Goal: Use online tool/utility: Use online tool/utility

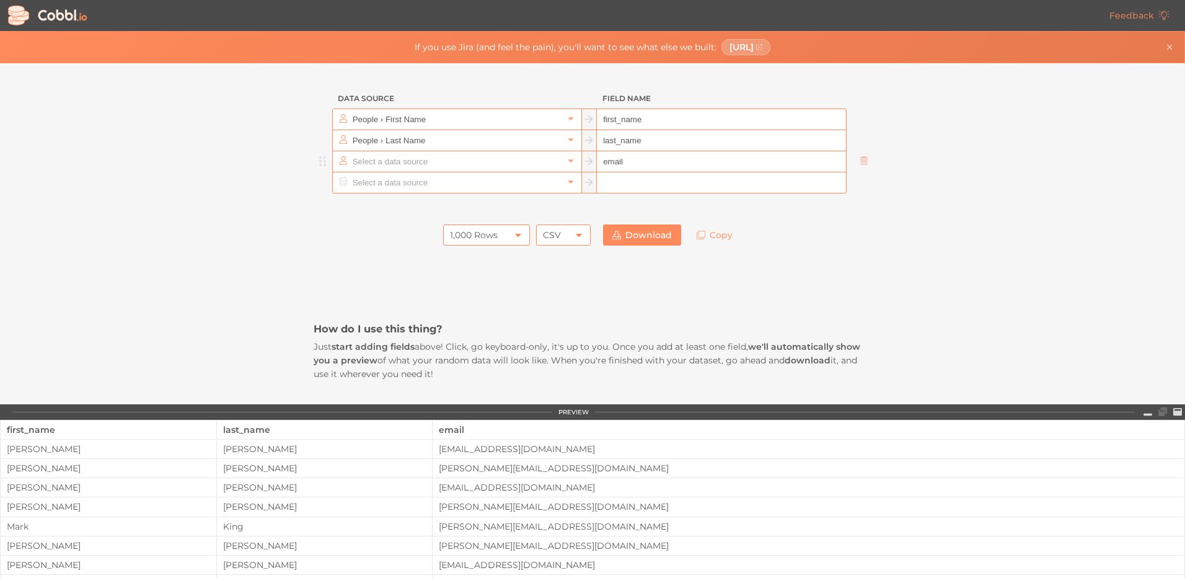
click at [428, 162] on input "text" at bounding box center [457, 161] width 214 height 20
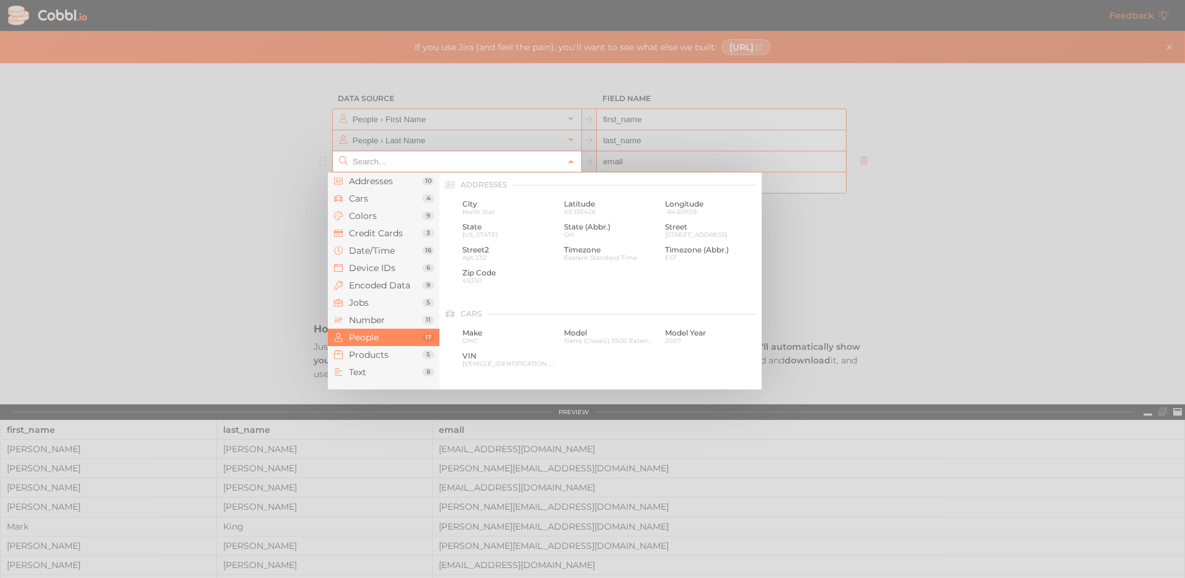
scroll to position [955, 0]
click at [225, 181] on div at bounding box center [592, 289] width 1185 height 578
type input "People › Email"
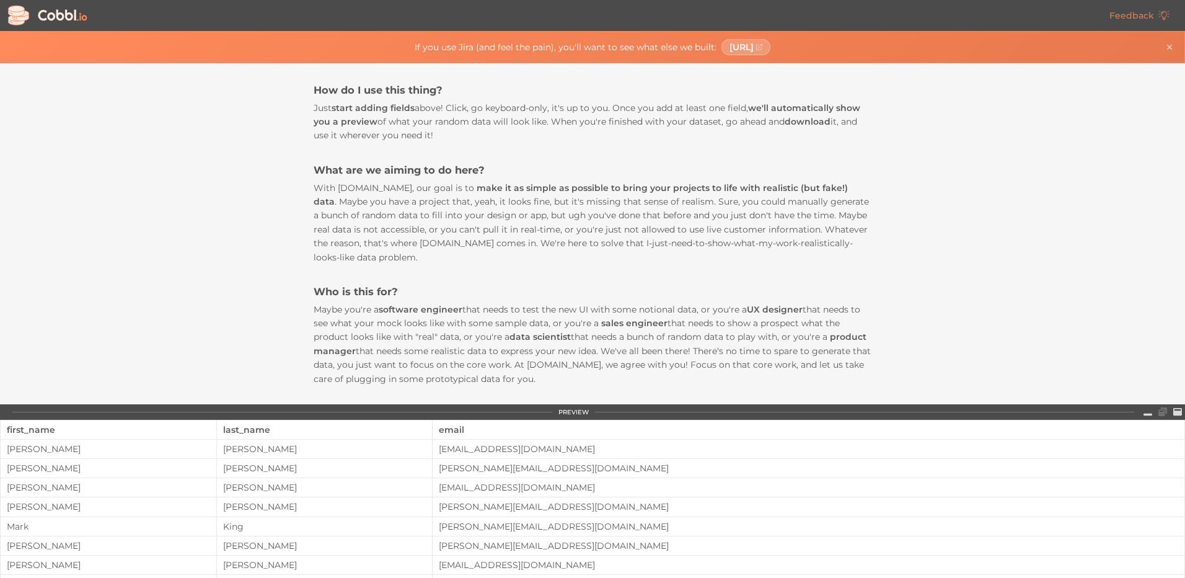
scroll to position [248, 0]
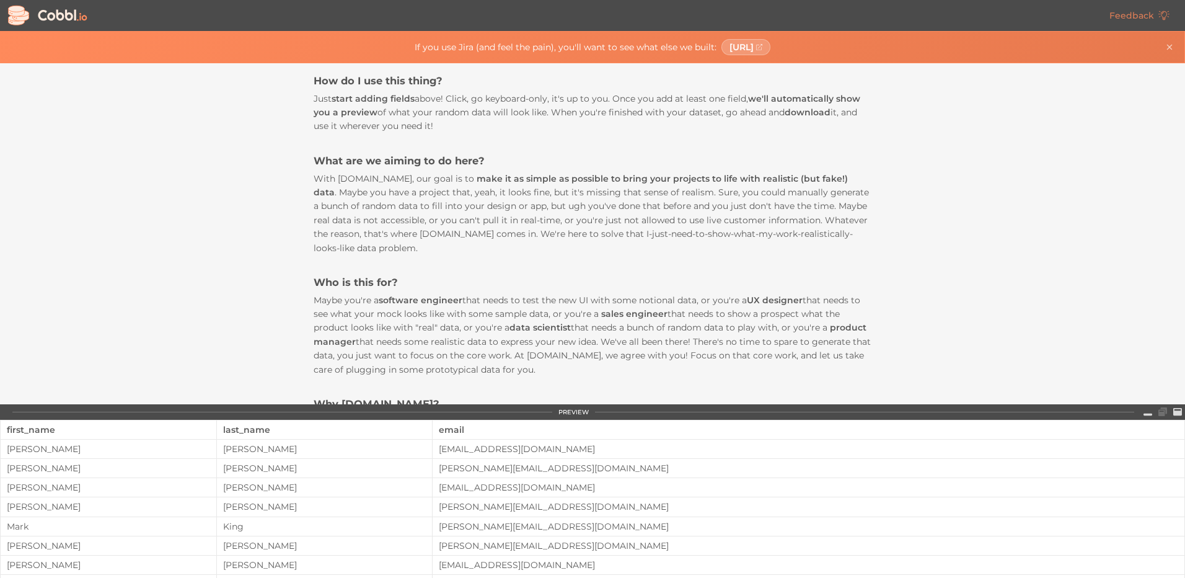
click at [154, 459] on td "[PERSON_NAME]" at bounding box center [109, 468] width 216 height 19
click at [154, 454] on td "[PERSON_NAME]" at bounding box center [109, 449] width 216 height 19
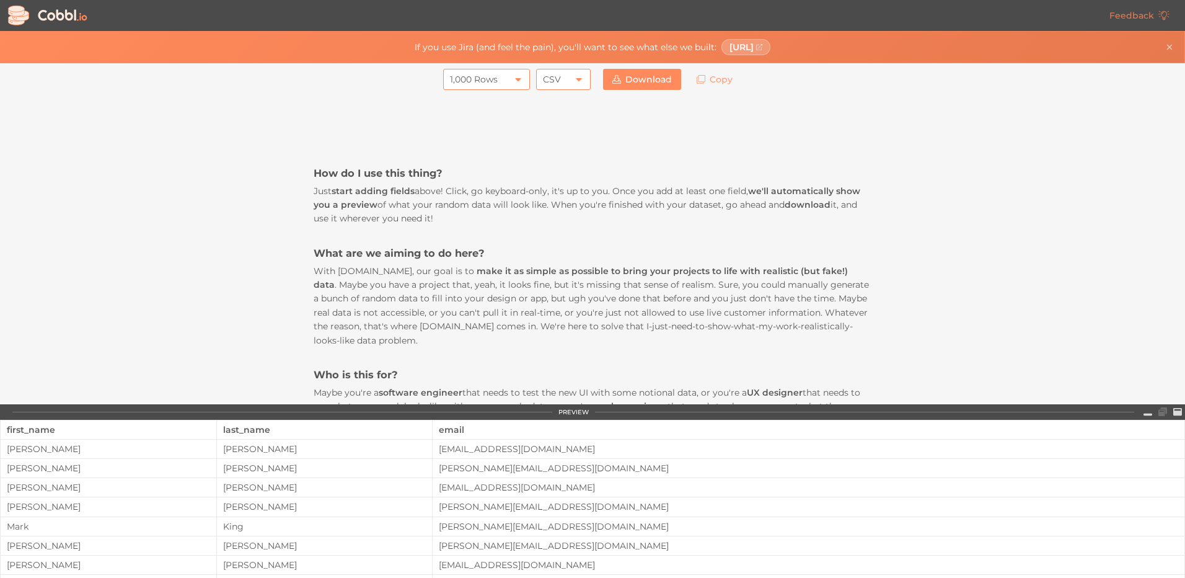
scroll to position [0, 0]
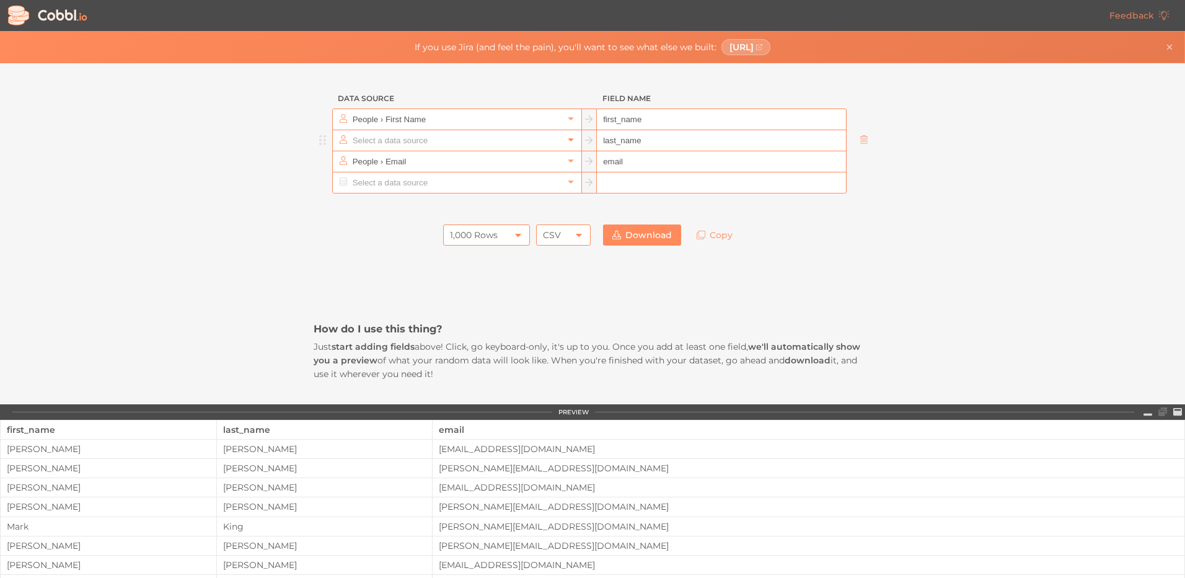
click at [567, 143] on icon at bounding box center [571, 139] width 9 height 9
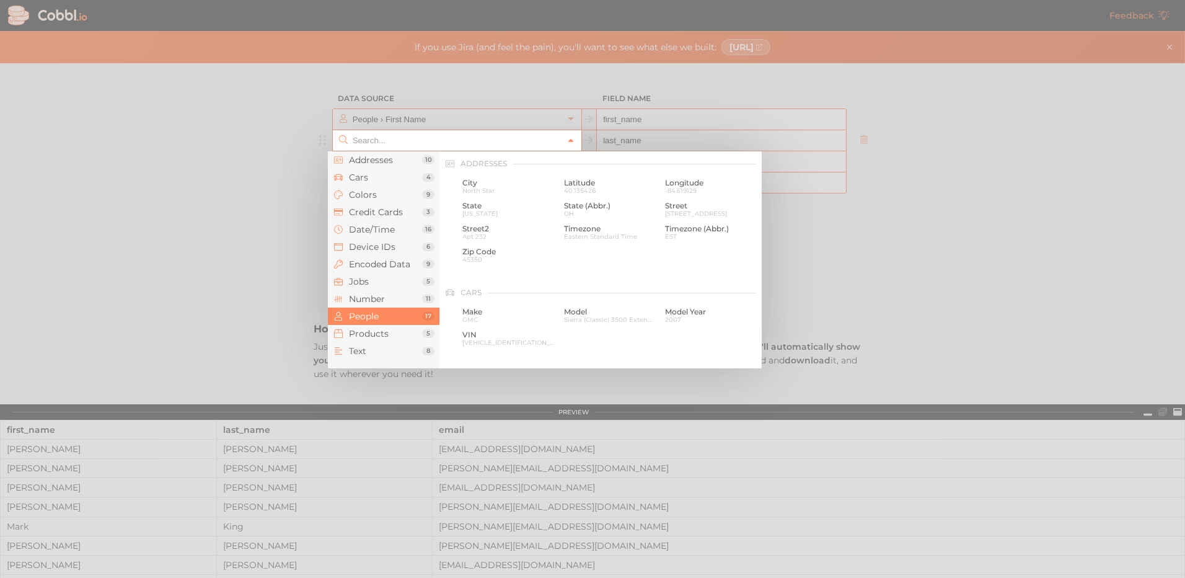
scroll to position [955, 0]
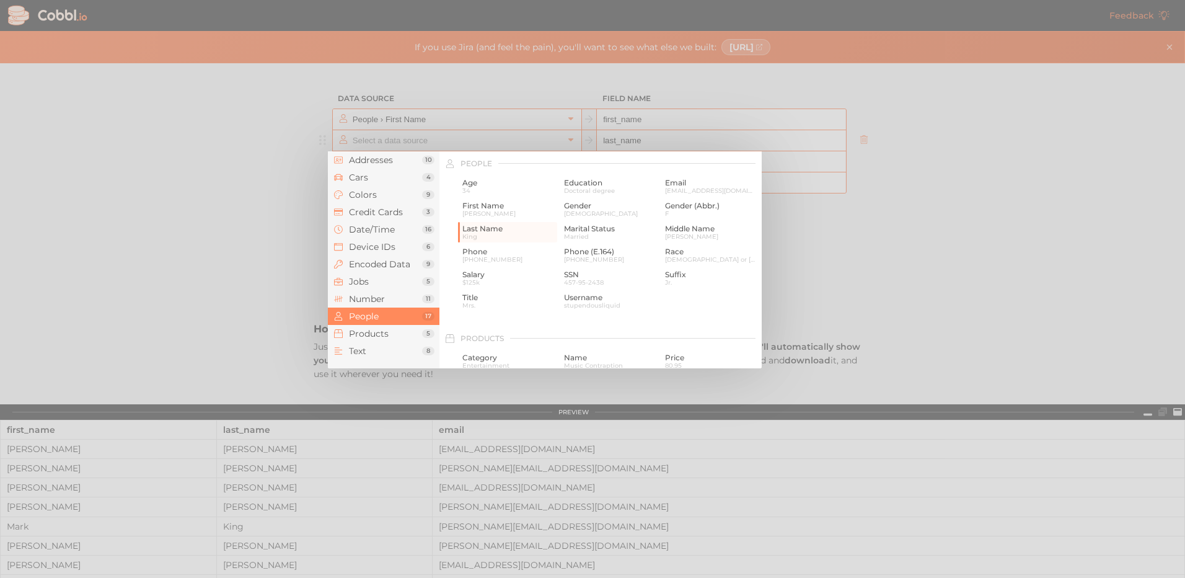
type input "People › Last Name"
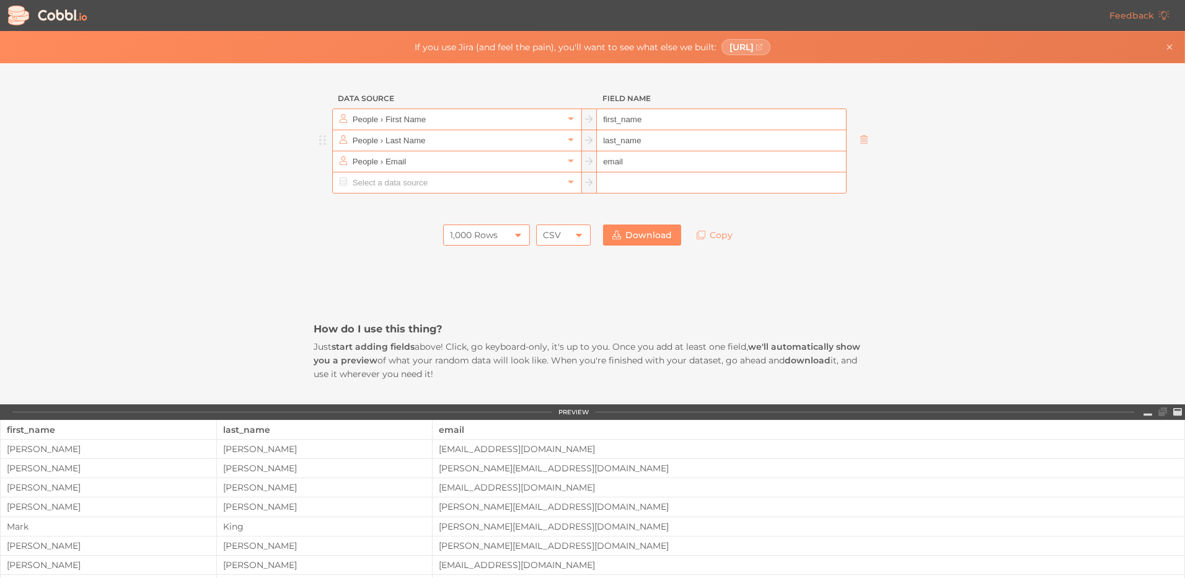
type input "People › Last Name"
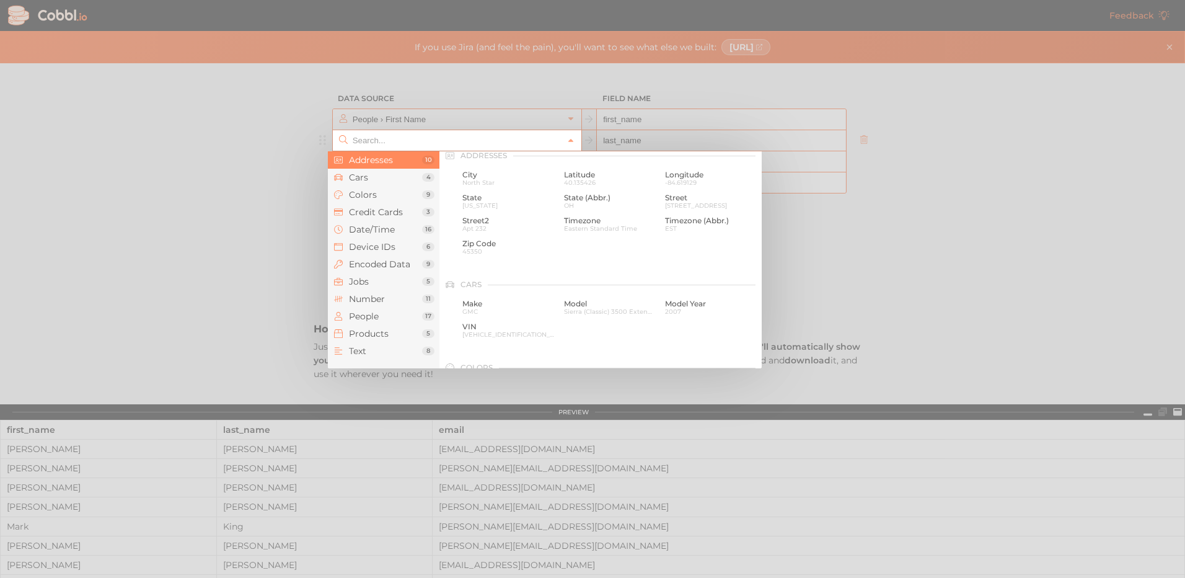
scroll to position [0, 0]
click at [473, 185] on span "City" at bounding box center [508, 183] width 92 height 9
type input "Addresses › City"
type input "city"
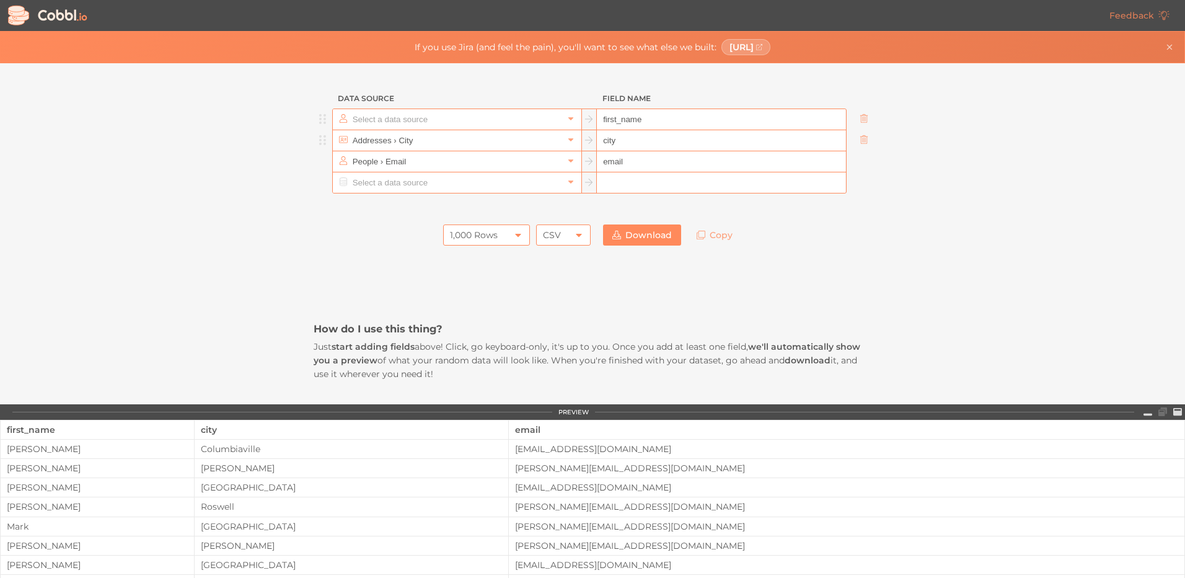
click at [437, 124] on input "text" at bounding box center [457, 119] width 214 height 20
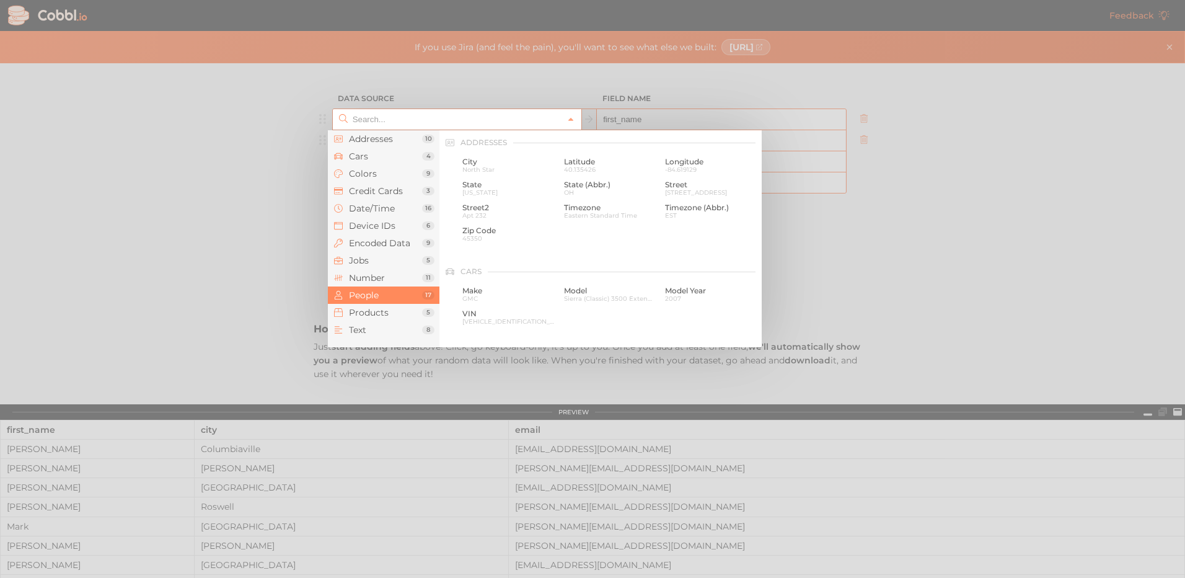
scroll to position [955, 0]
type input "People › First Name"
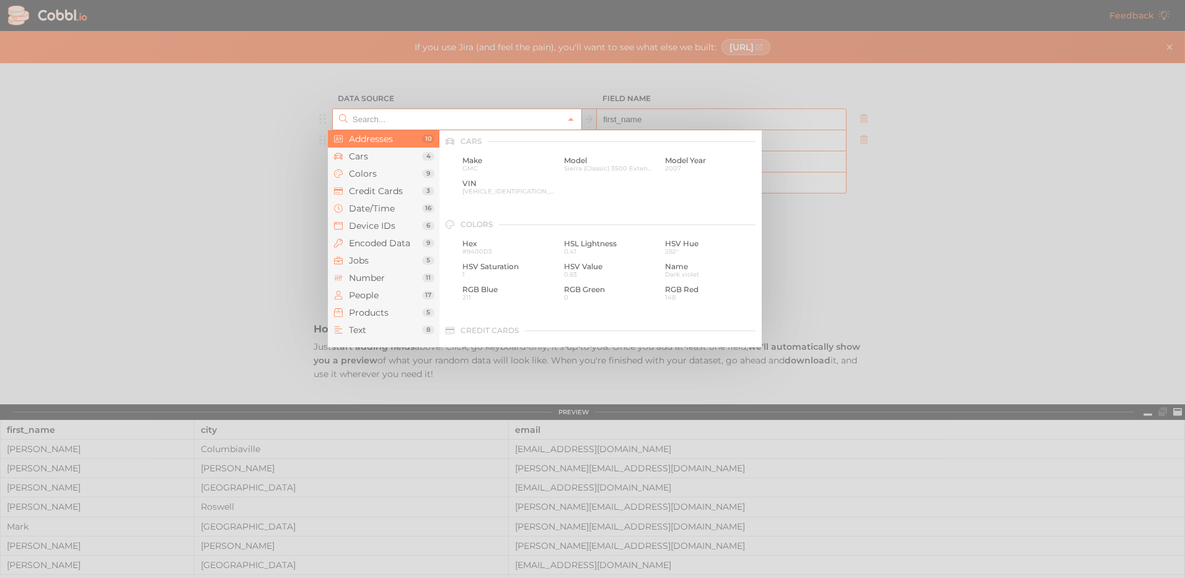
scroll to position [0, 0]
click at [493, 167] on span "North Star" at bounding box center [508, 169] width 92 height 7
type input "Addresses › City"
type input "city"
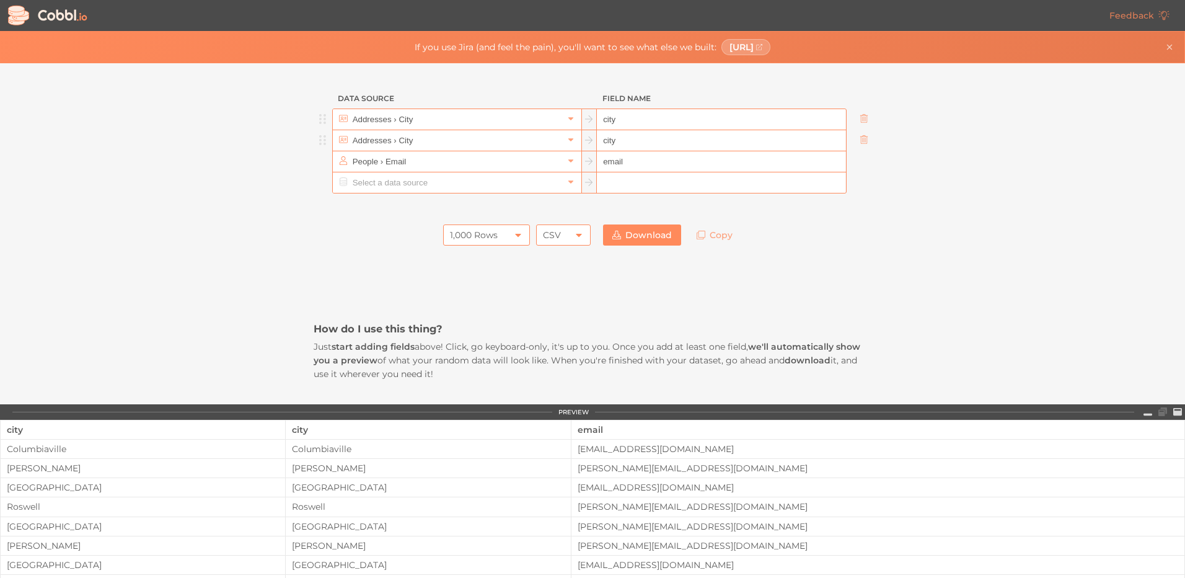
click at [672, 115] on input "city" at bounding box center [721, 119] width 249 height 21
drag, startPoint x: 627, startPoint y: 117, endPoint x: 445, endPoint y: 108, distance: 182.5
click at [597, 115] on input "city" at bounding box center [721, 119] width 249 height 21
click at [495, 237] on div "1,000 Rows" at bounding box center [486, 234] width 87 height 21
click at [493, 312] on li "10,000 Rows" at bounding box center [483, 319] width 86 height 21
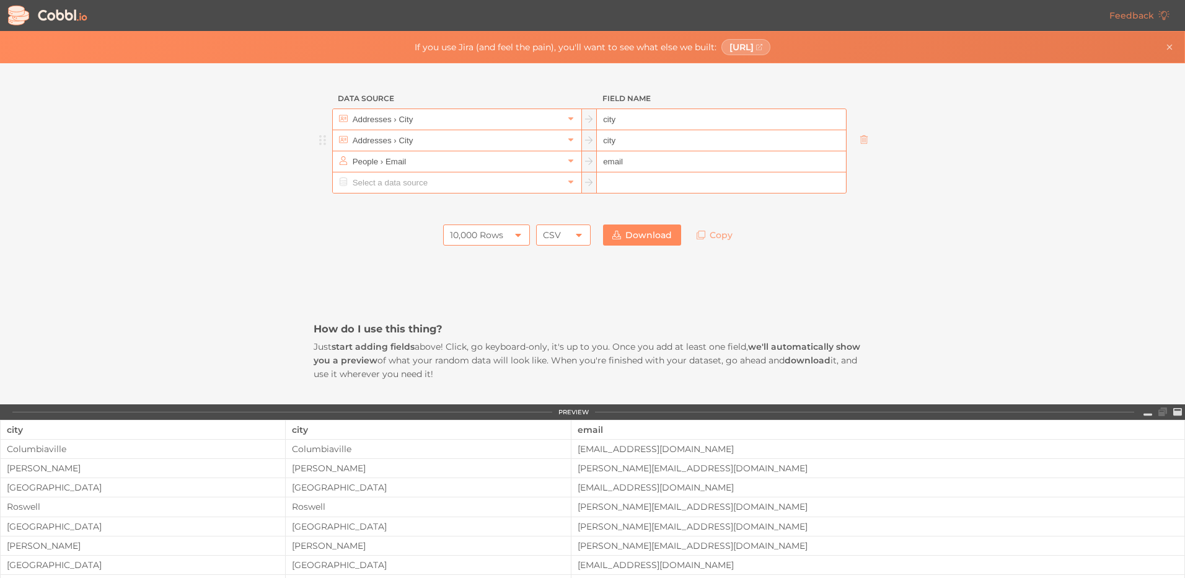
click at [477, 227] on div "10,000 Rows" at bounding box center [476, 234] width 53 height 21
click at [481, 273] on li "100 Rows" at bounding box center [483, 277] width 86 height 21
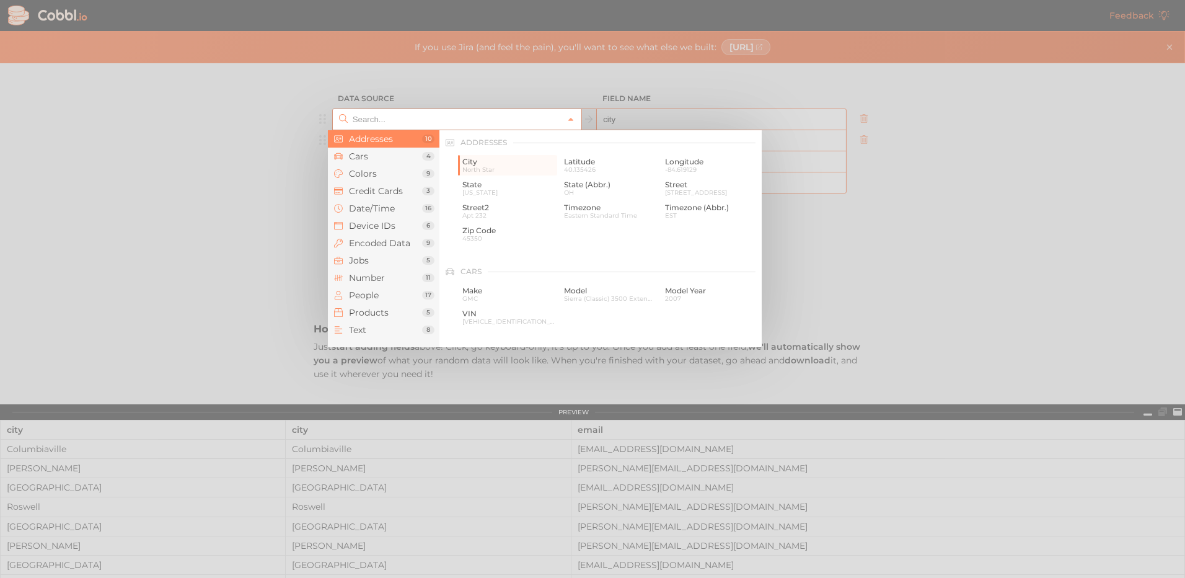
click at [430, 122] on input "text" at bounding box center [457, 119] width 214 height 20
click at [475, 167] on span "North Star" at bounding box center [508, 169] width 92 height 7
type input "Addresses › City"
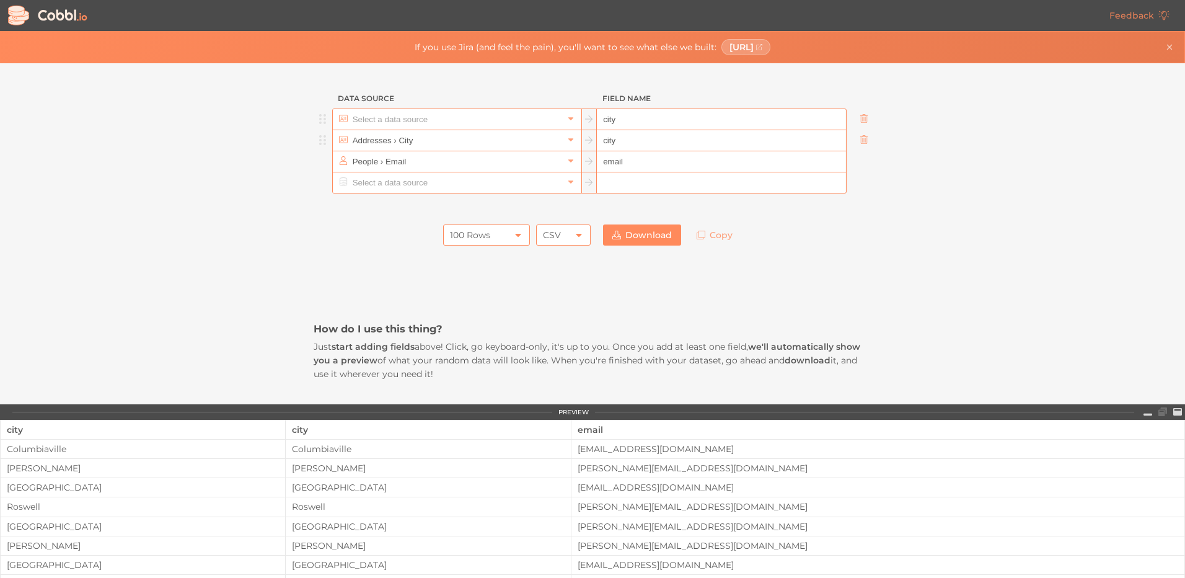
click at [431, 111] on input "text" at bounding box center [457, 119] width 214 height 20
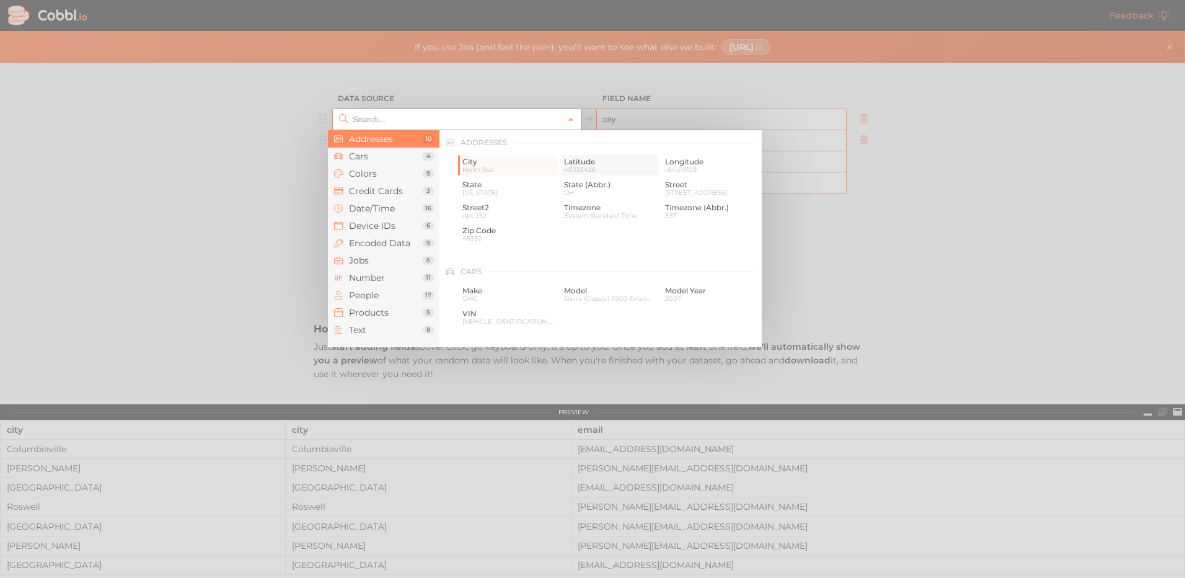
click at [577, 164] on span "Latitude" at bounding box center [610, 161] width 92 height 9
type input "Addresses › Latitude"
type input "latitude"
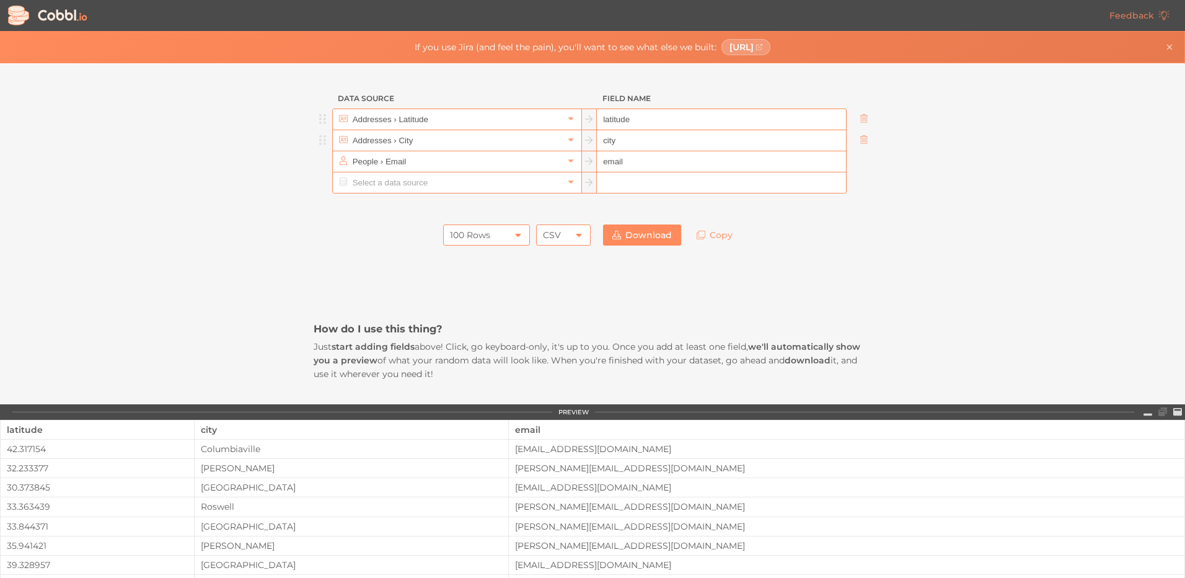
click at [423, 108] on div "Addresses › Latitude latitude" at bounding box center [589, 119] width 515 height 22
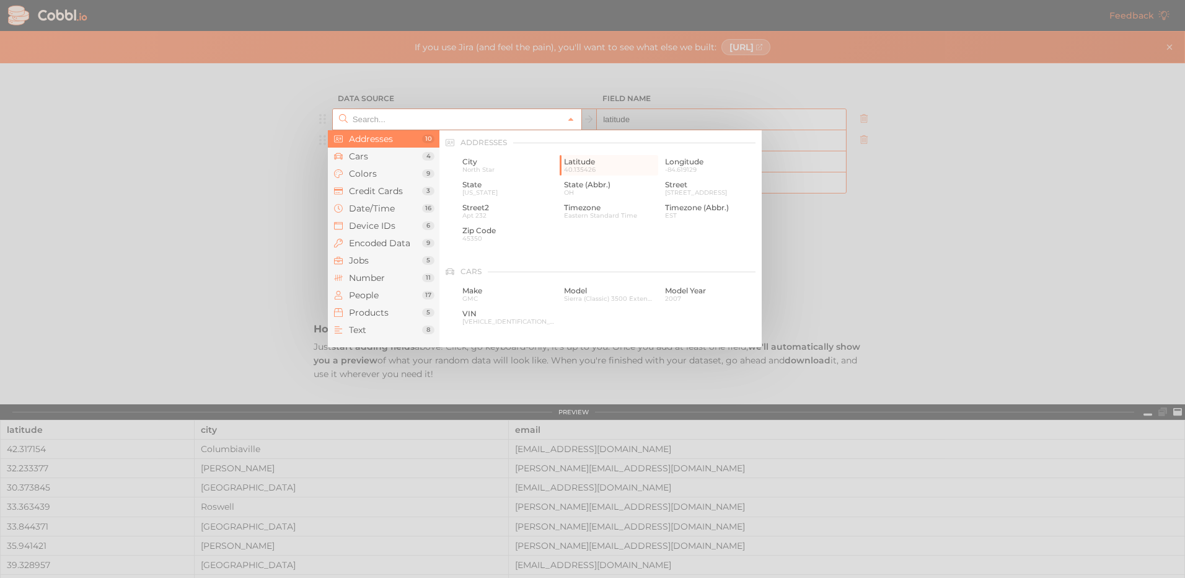
click at [427, 117] on input "text" at bounding box center [457, 119] width 214 height 20
click at [394, 206] on span "Date/Time" at bounding box center [385, 208] width 73 height 10
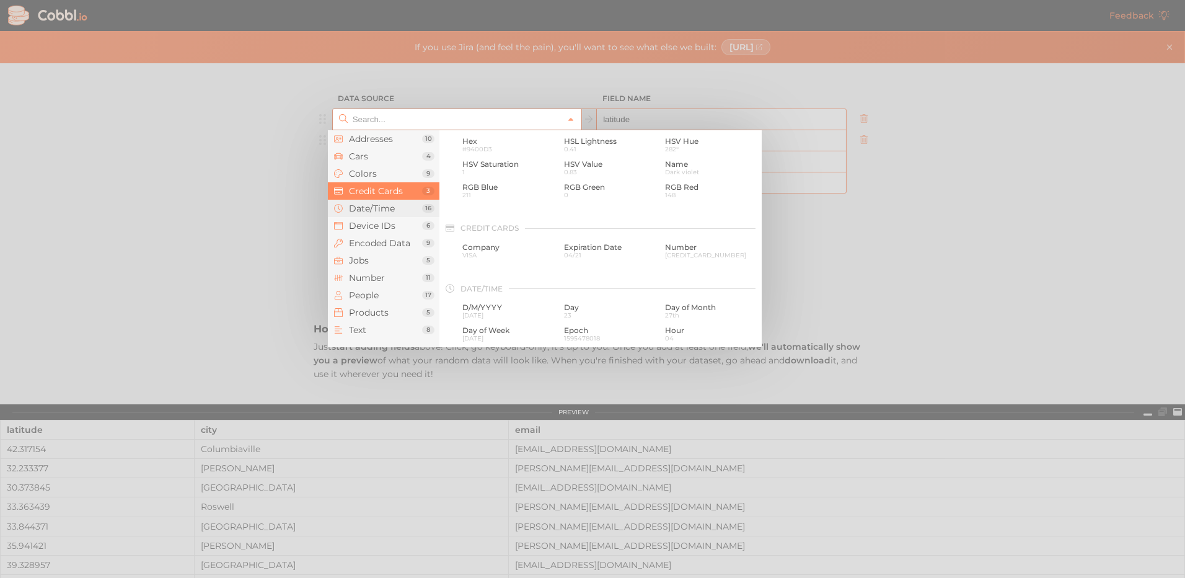
scroll to position [378, 0]
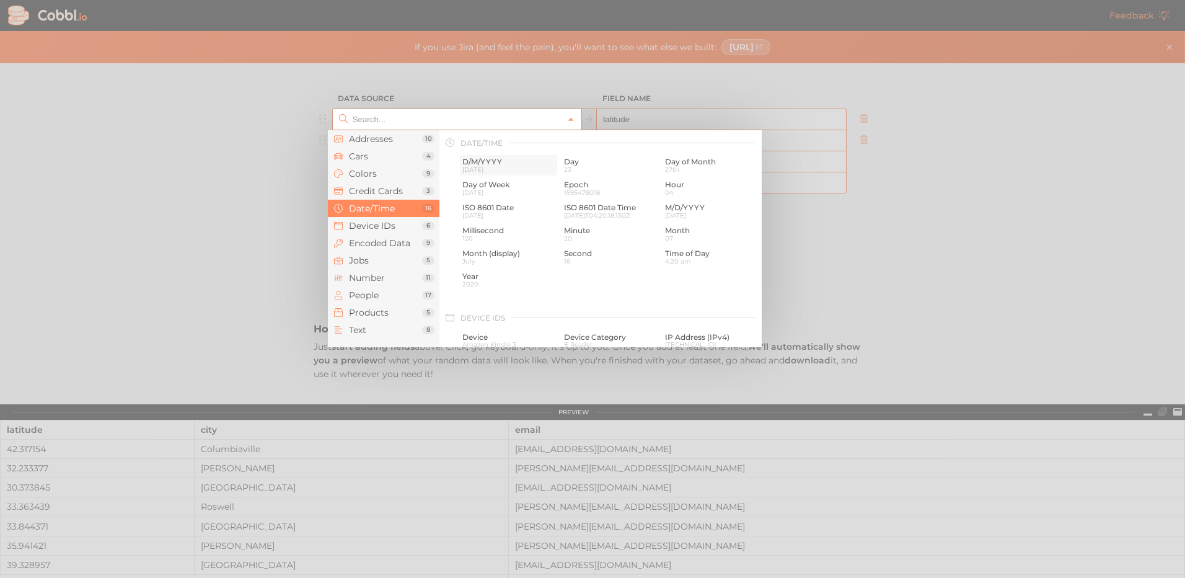
click at [487, 161] on span "D/M/YYYY" at bounding box center [508, 161] width 92 height 9
type input "Date/Time › D/M/YYYY"
type input "d/m/yyyy"
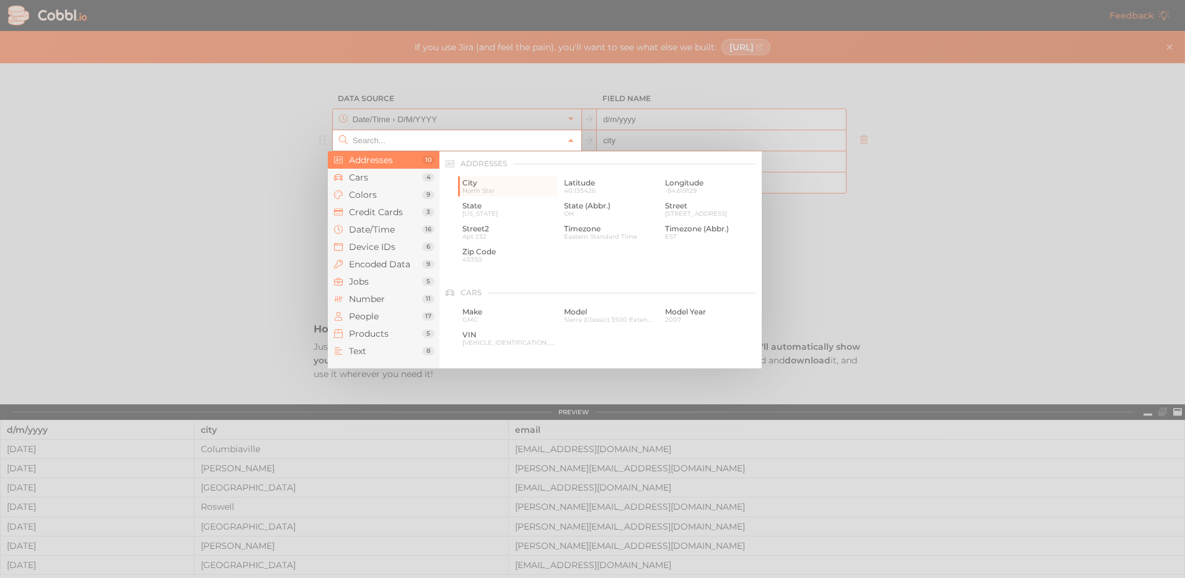
click at [365, 139] on input "text" at bounding box center [457, 140] width 214 height 20
click at [485, 216] on span "[US_STATE]" at bounding box center [508, 213] width 92 height 7
type input "Addresses › State"
type input "state"
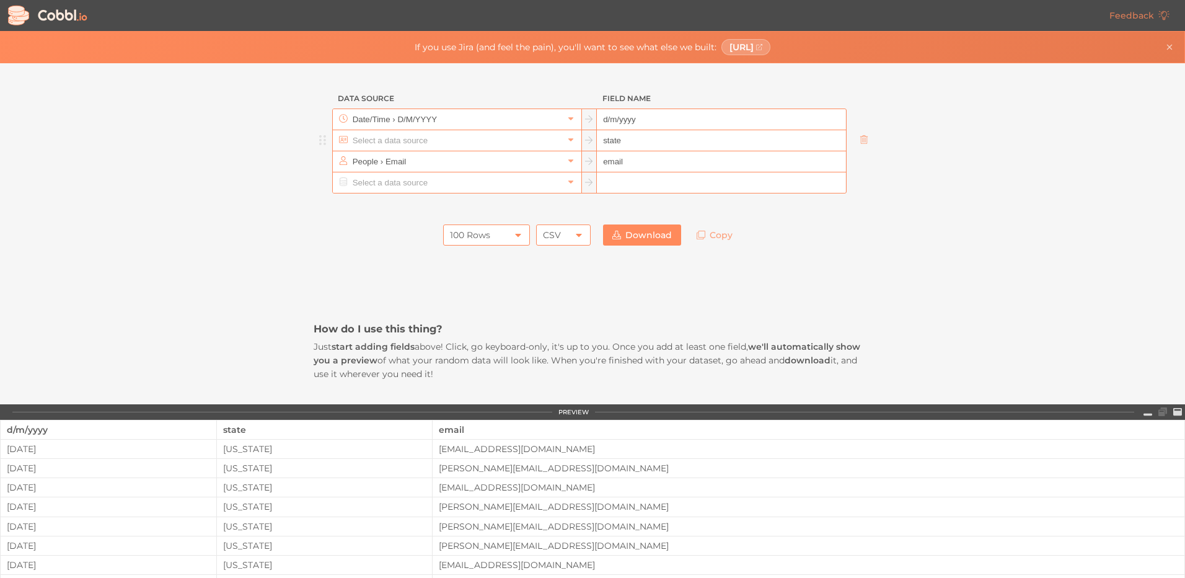
click at [412, 138] on input "text" at bounding box center [457, 140] width 214 height 20
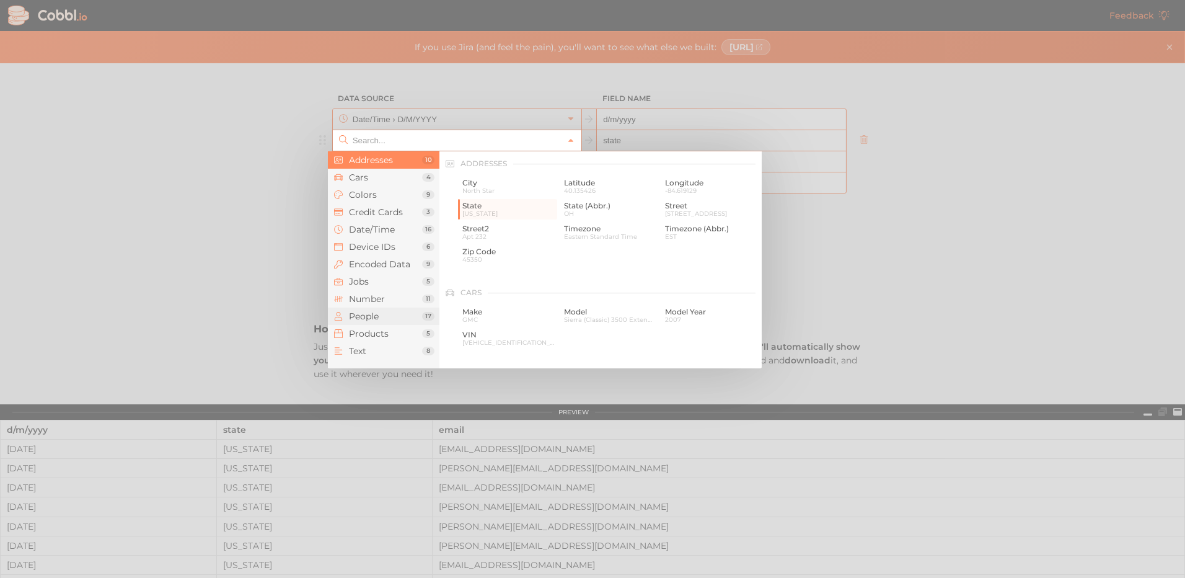
click at [381, 311] on span "People" at bounding box center [385, 316] width 73 height 10
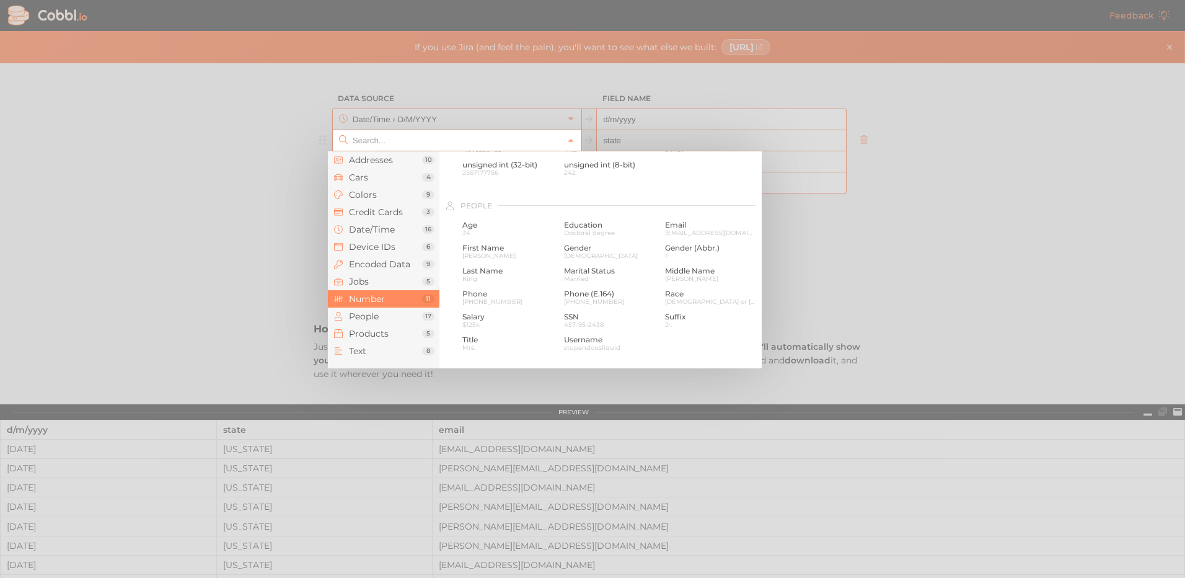
scroll to position [707, 0]
